Goal: Information Seeking & Learning: Understand process/instructions

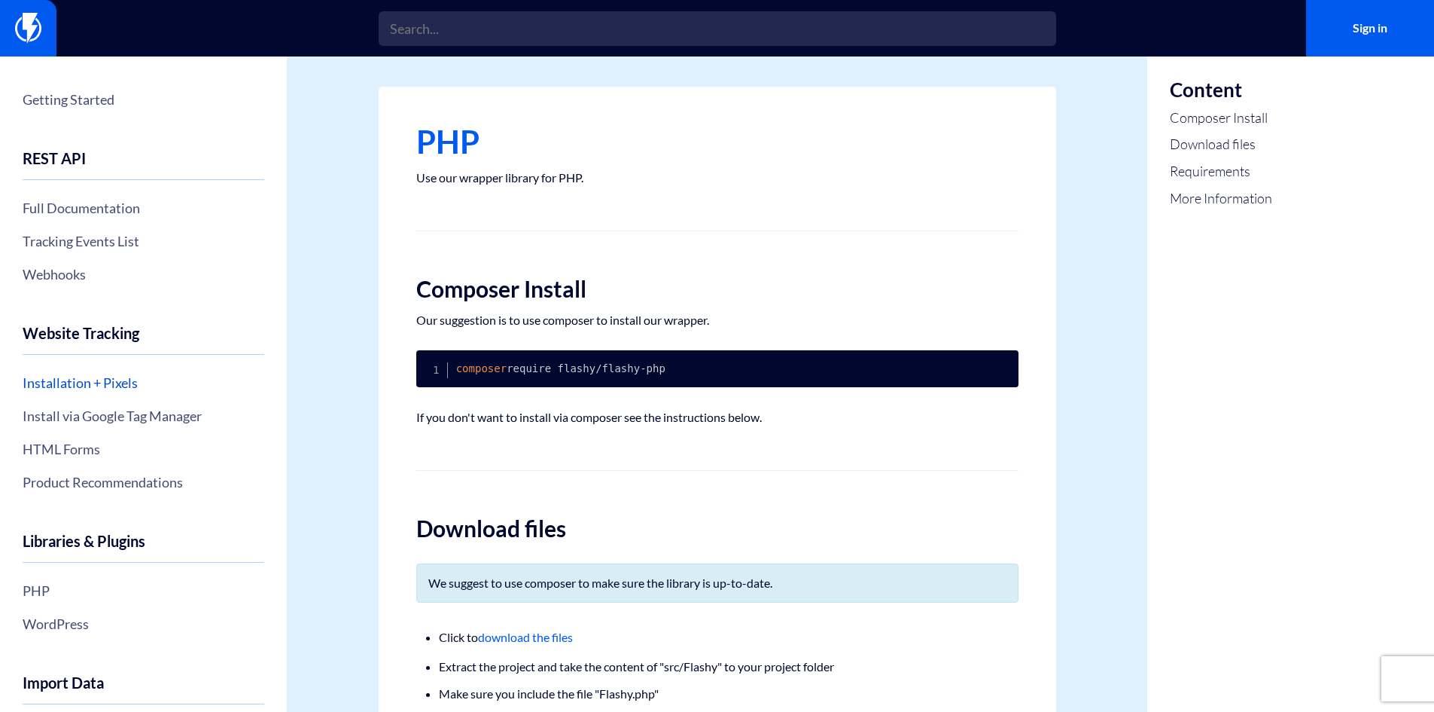
click at [86, 374] on link "Installation + Pixels" at bounding box center [144, 383] width 242 height 26
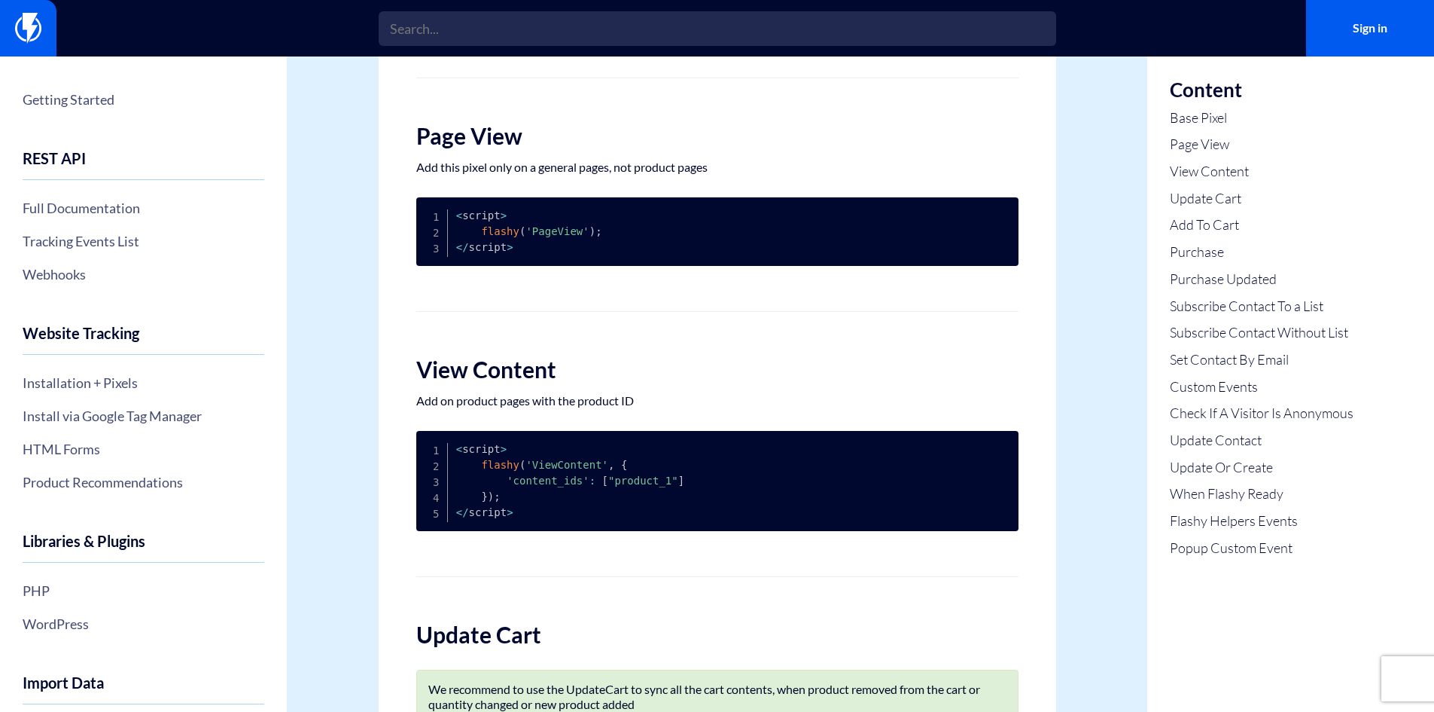
scroll to position [452, 0]
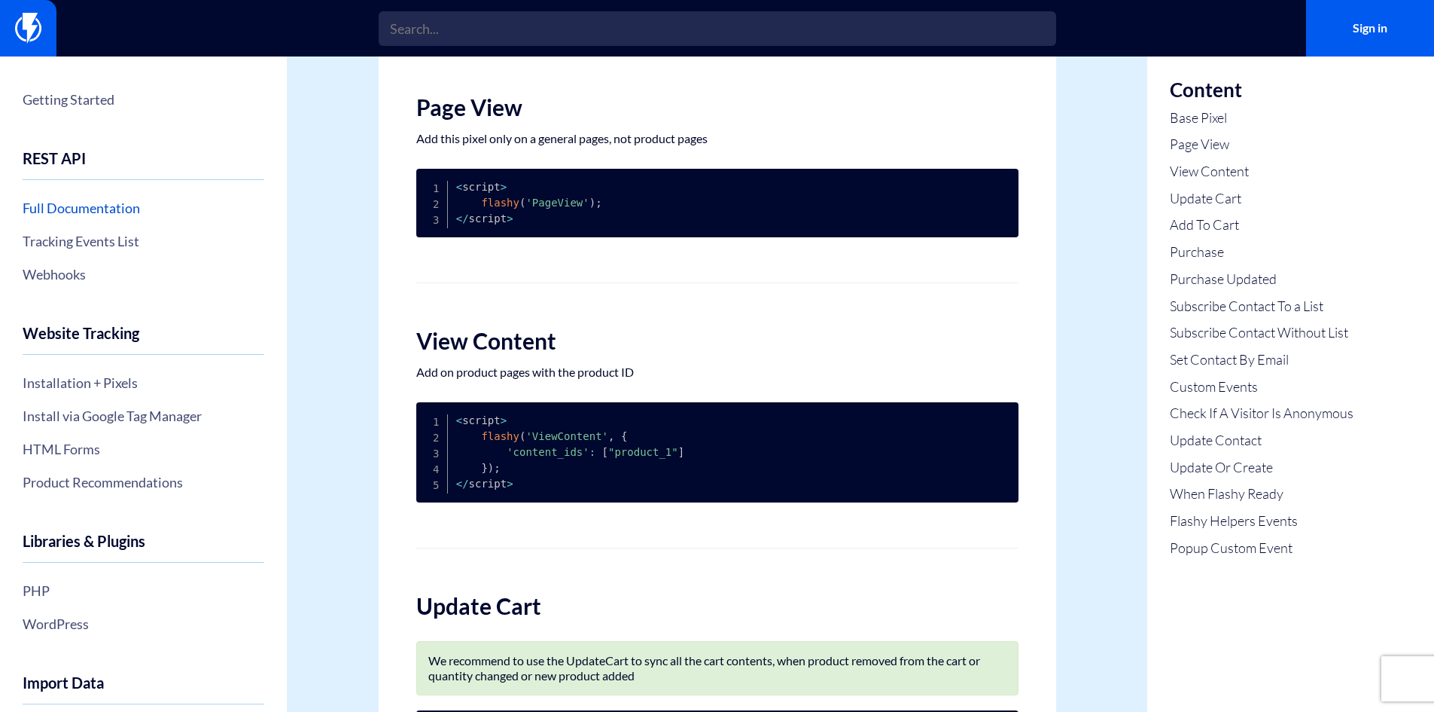
click at [66, 208] on link "Full Documentation" at bounding box center [144, 208] width 242 height 26
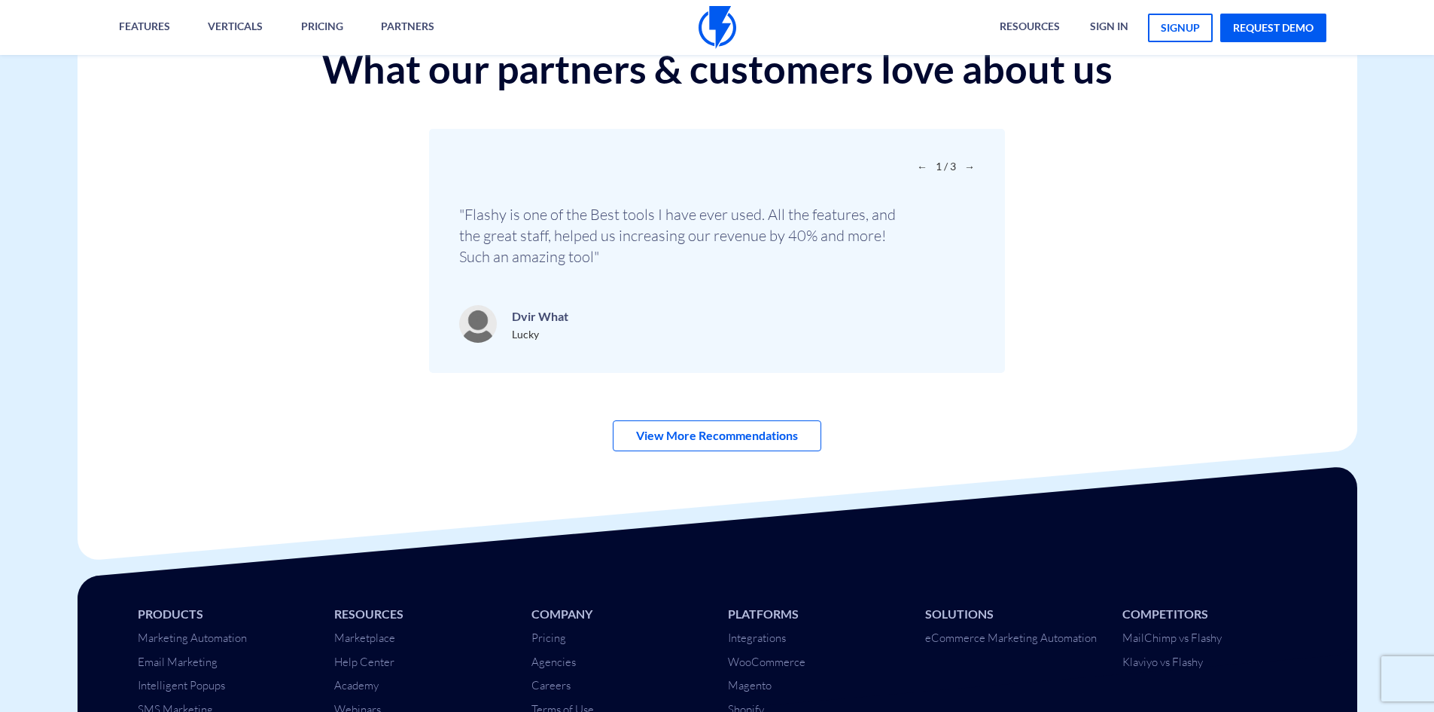
scroll to position [5287, 0]
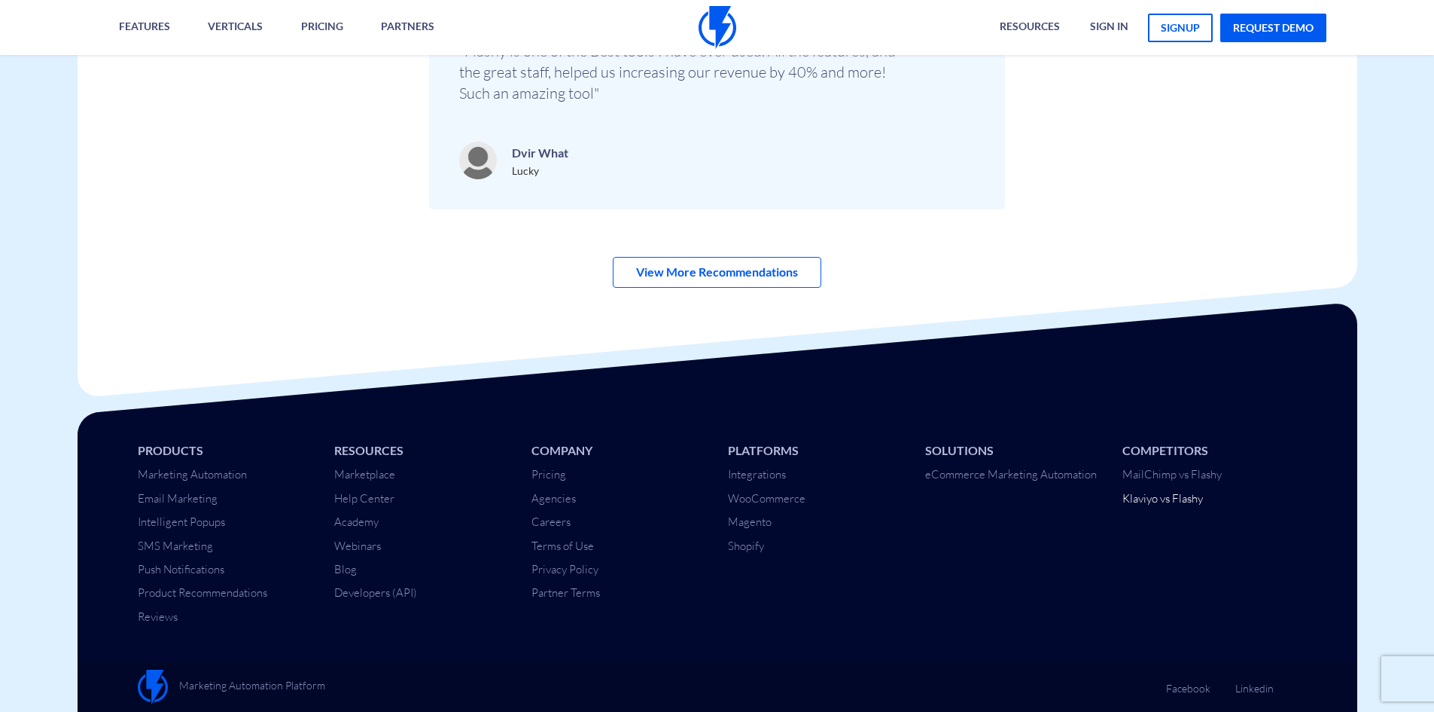
click at [1164, 504] on link "Klaviyo vs Flashy" at bounding box center [1163, 498] width 81 height 14
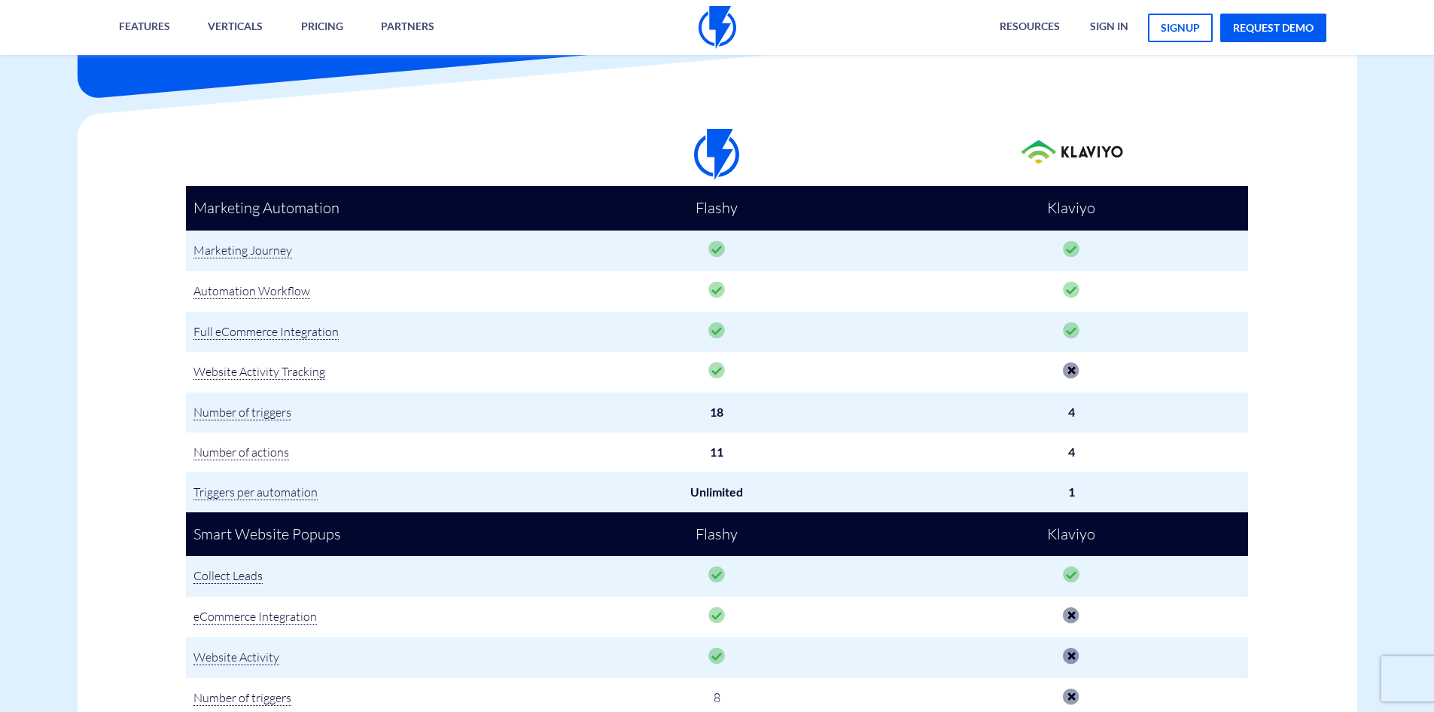
scroll to position [376, 0]
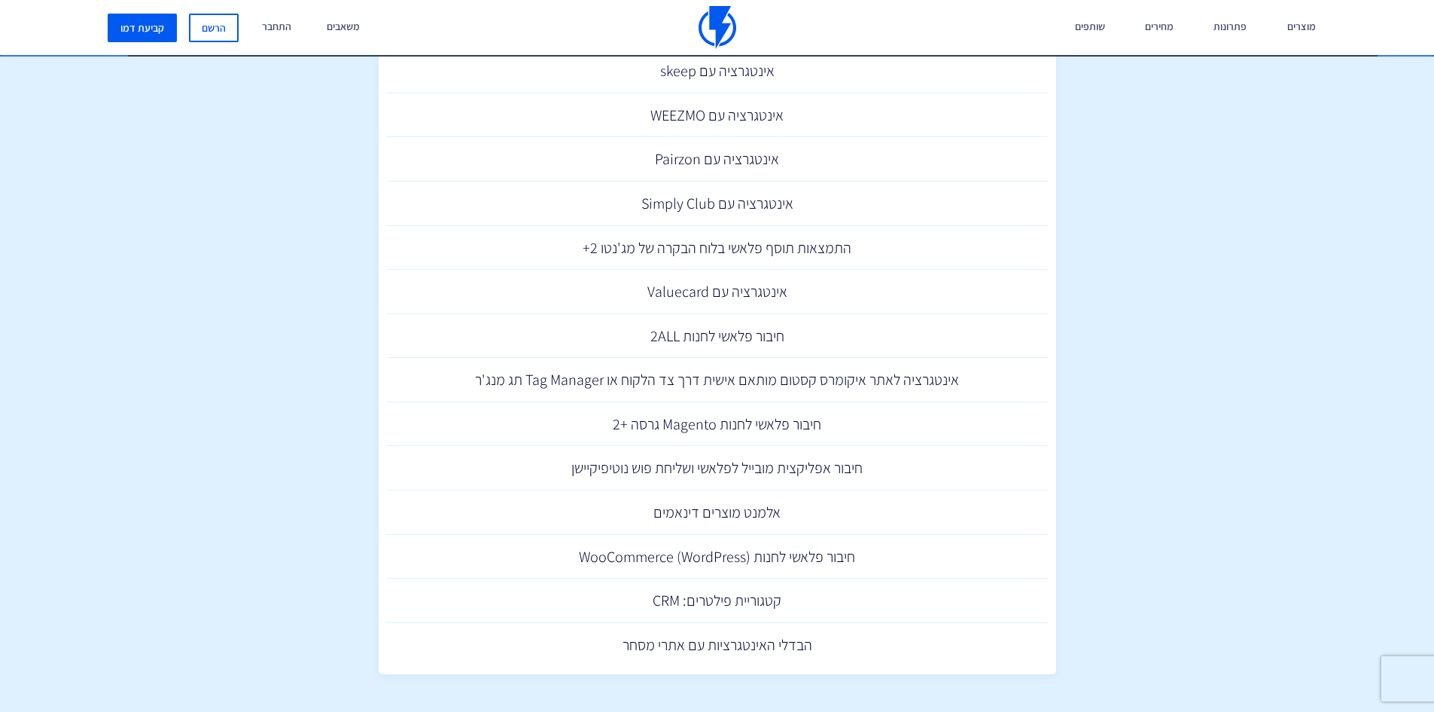
drag, startPoint x: 0, startPoint y: 0, endPoint x: 1164, endPoint y: 236, distance: 1187.8
click at [928, 379] on link "אינטגרציה לאתר איקומרס קסטום מותאם אישית דרך צד הלקוח או Tag Manager תג מנג'ר" at bounding box center [717, 380] width 663 height 44
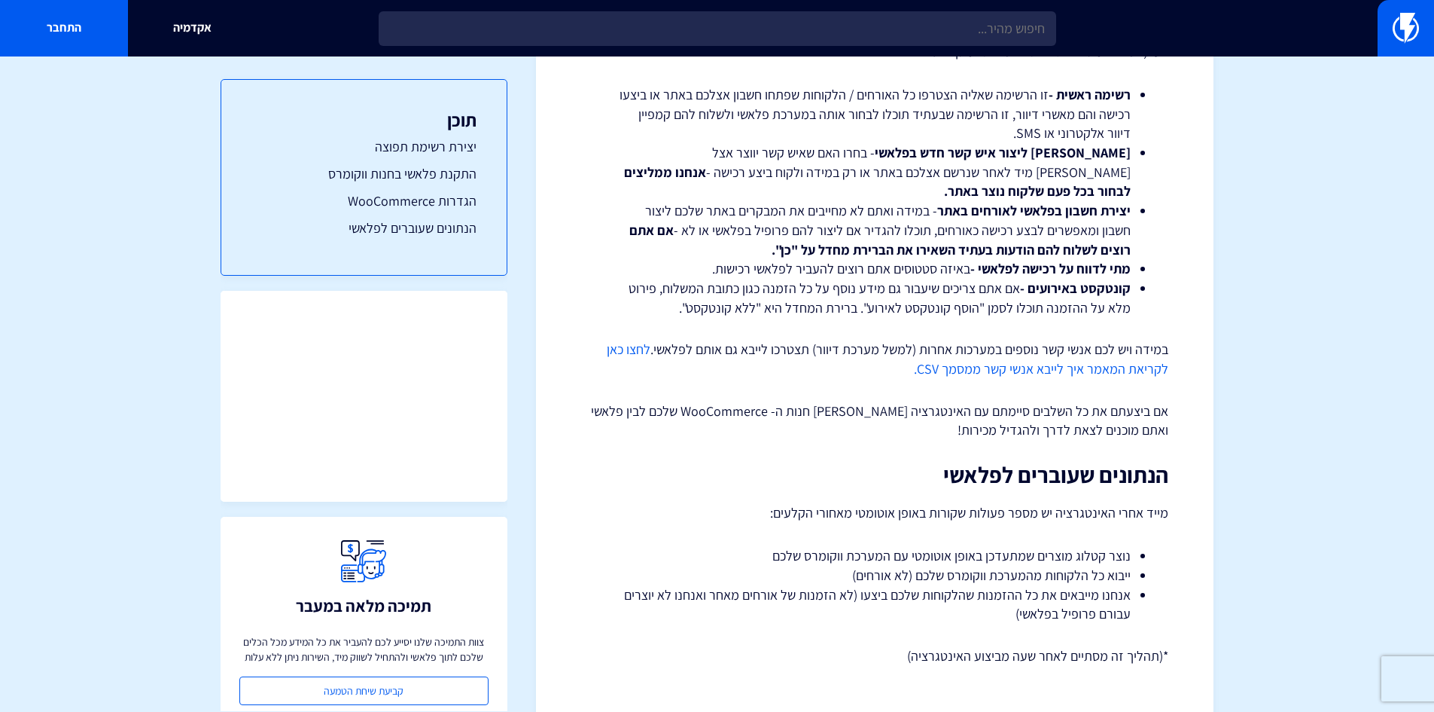
scroll to position [2510, 0]
